Goal: Navigation & Orientation: Find specific page/section

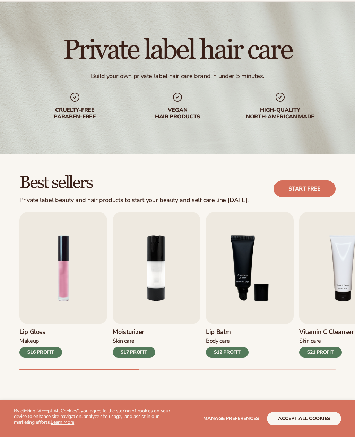
scroll to position [33, 0]
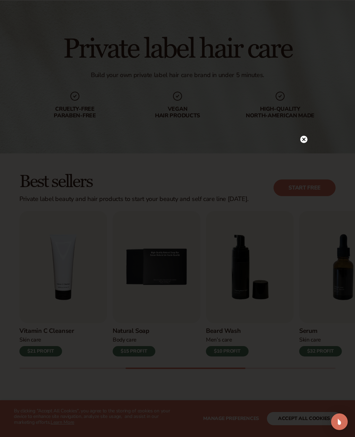
click at [303, 143] on circle at bounding box center [304, 139] width 7 height 7
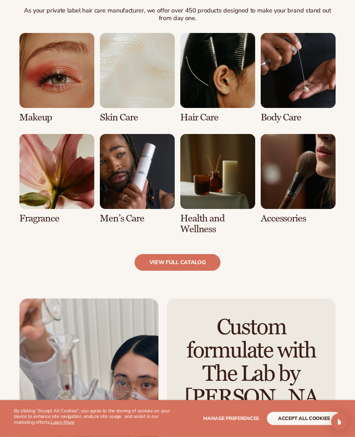
scroll to position [525, 0]
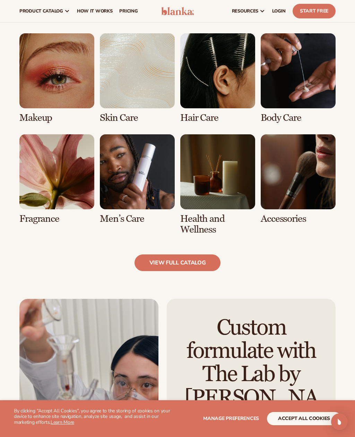
click at [205, 267] on link "view full catalog" at bounding box center [178, 262] width 86 height 17
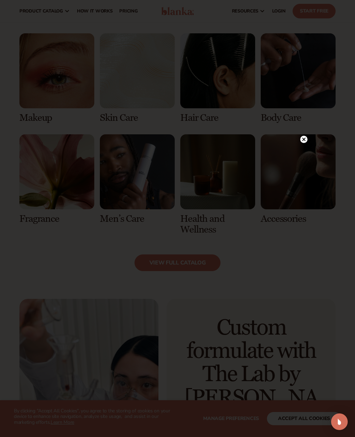
click at [301, 143] on circle at bounding box center [304, 139] width 7 height 7
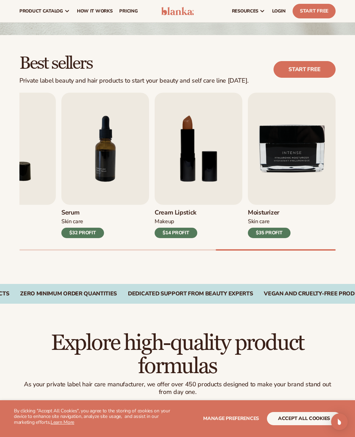
scroll to position [0, 0]
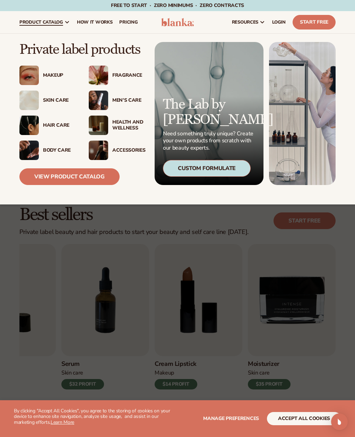
click at [59, 123] on div "Hair Care" at bounding box center [59, 126] width 32 height 6
click at [136, 100] on div "Men’s Care" at bounding box center [128, 101] width 32 height 6
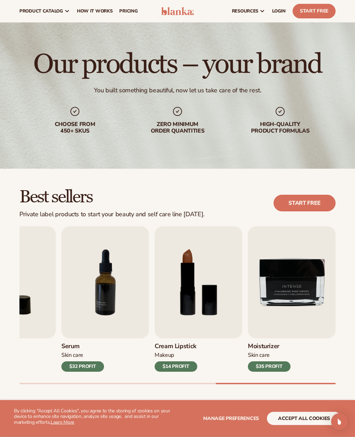
scroll to position [18, 0]
